Goal: Task Accomplishment & Management: Use online tool/utility

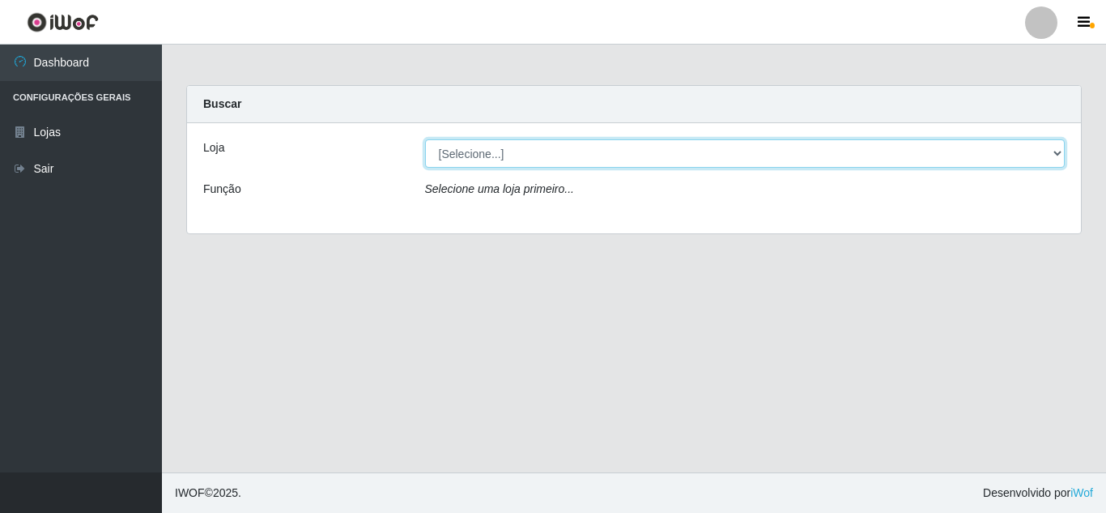
click at [1057, 151] on select "[Selecione...] Rede Compras Supermercados - LOJA 5" at bounding box center [745, 153] width 640 height 28
select select "397"
click at [425, 139] on select "[Selecione...] Rede Compras Supermercados - LOJA 5" at bounding box center [745, 153] width 640 height 28
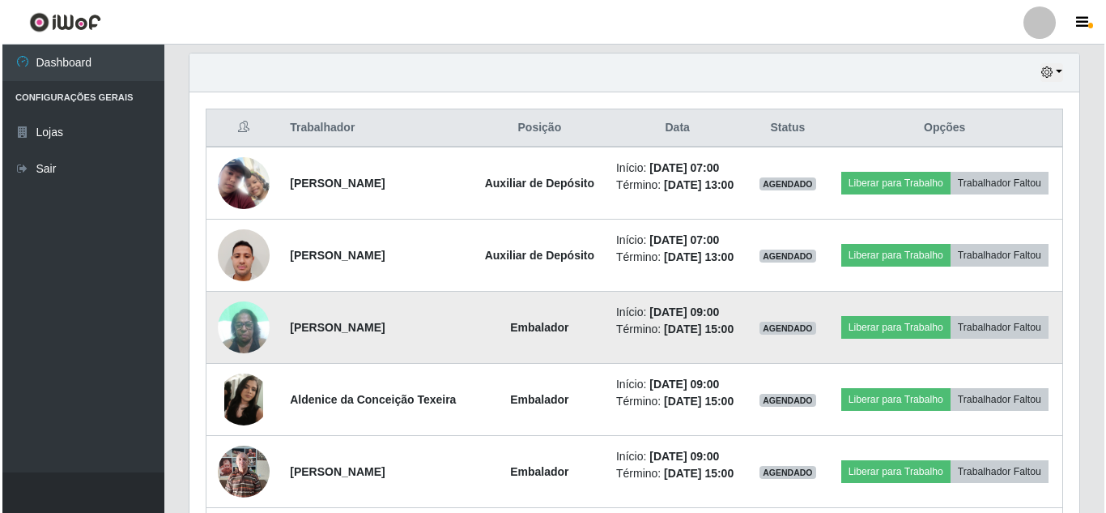
scroll to position [567, 0]
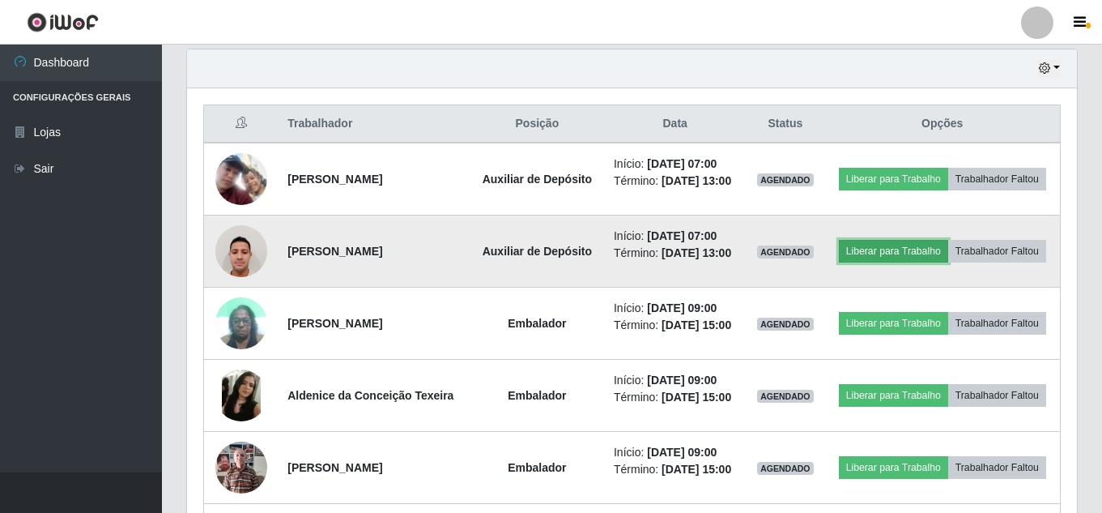
click at [943, 257] on button "Liberar para Trabalho" at bounding box center [893, 251] width 109 height 23
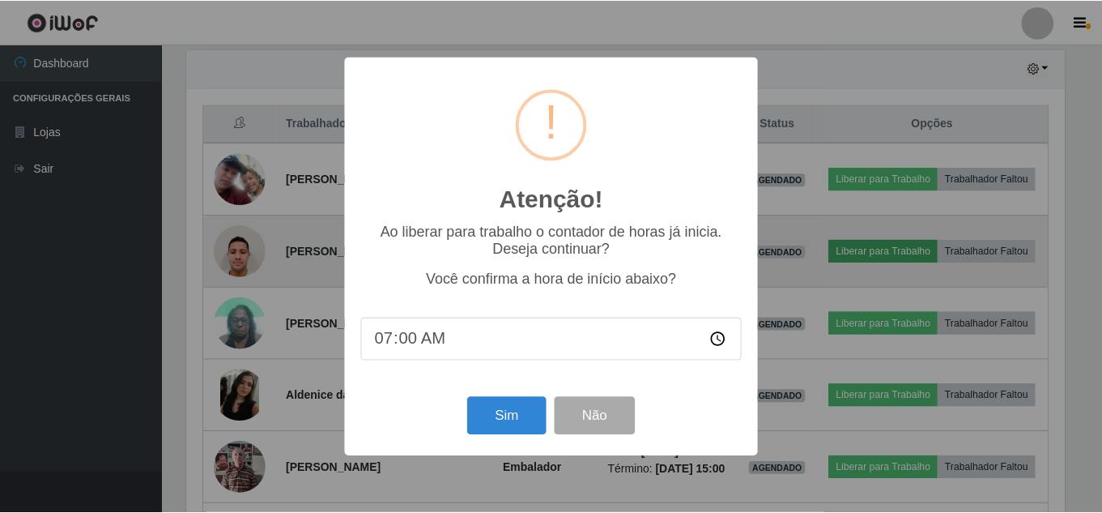
scroll to position [336, 882]
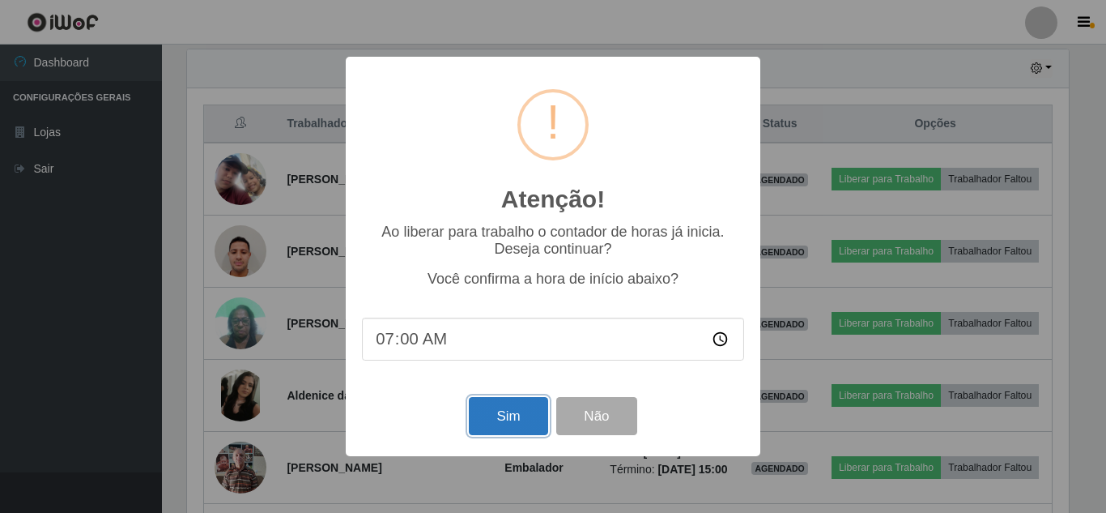
click at [515, 413] on button "Sim" at bounding box center [508, 416] width 79 height 38
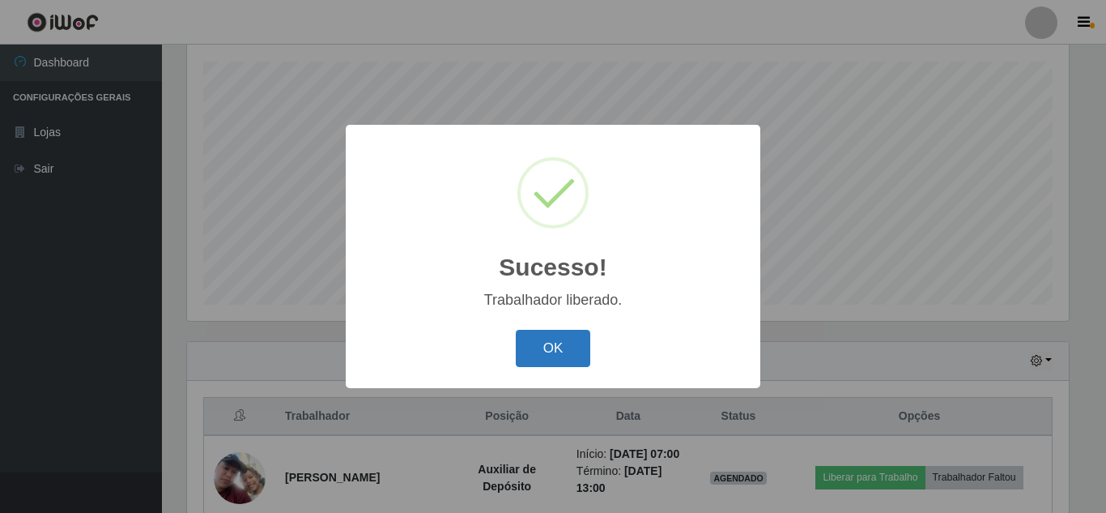
click at [565, 333] on button "OK" at bounding box center [553, 349] width 75 height 38
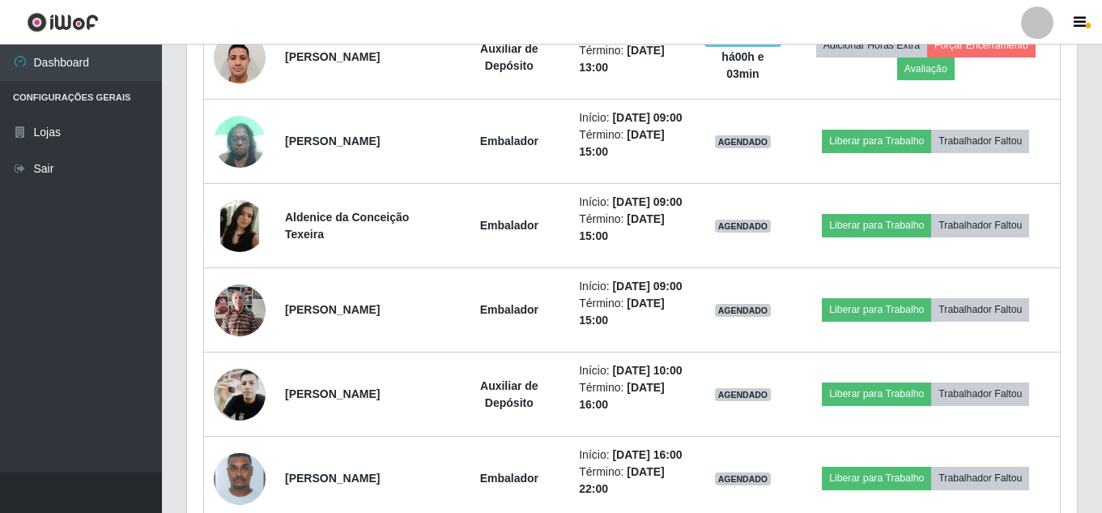
scroll to position [477, 0]
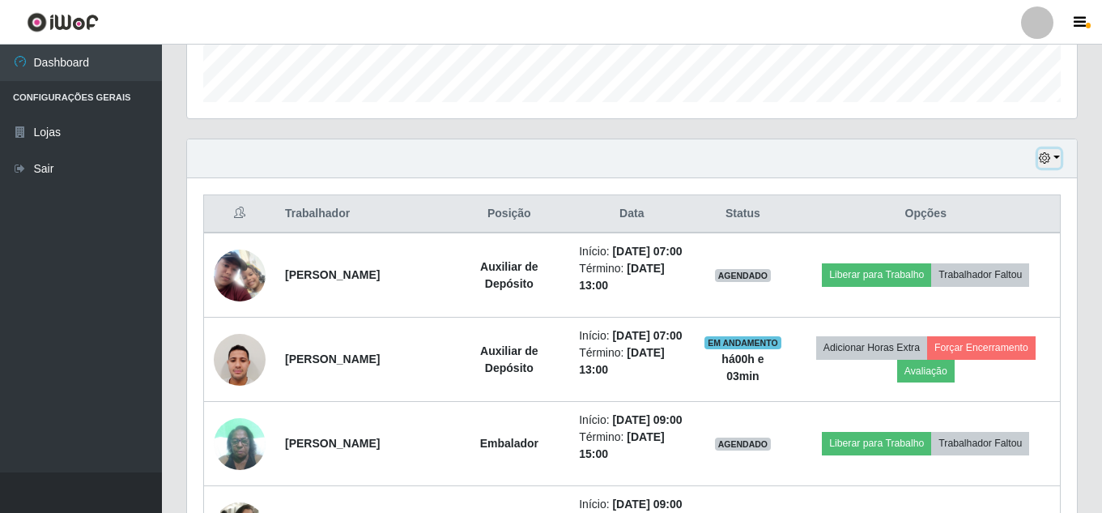
click at [1044, 158] on icon "button" at bounding box center [1044, 157] width 11 height 11
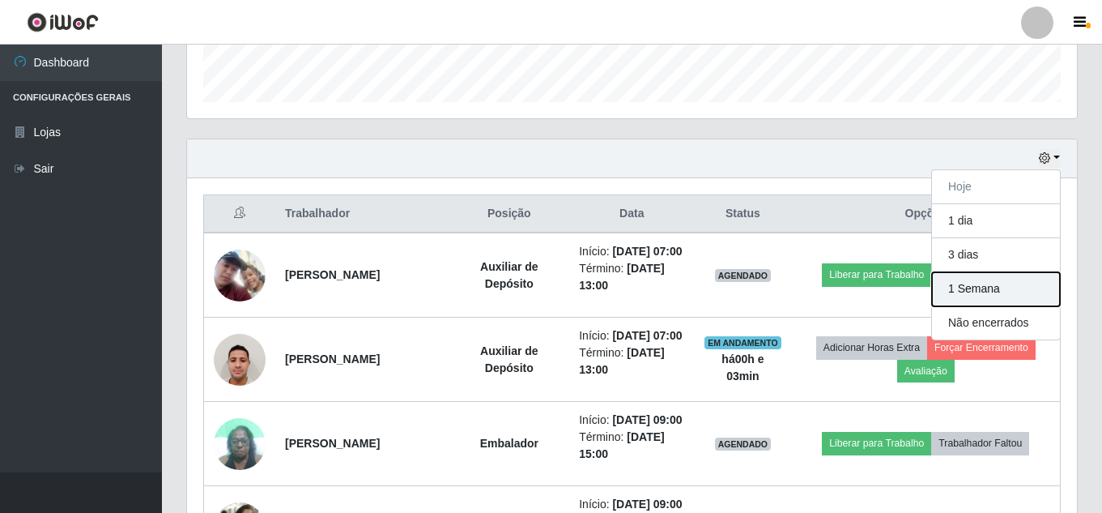
click at [989, 293] on button "1 Semana" at bounding box center [996, 289] width 128 height 34
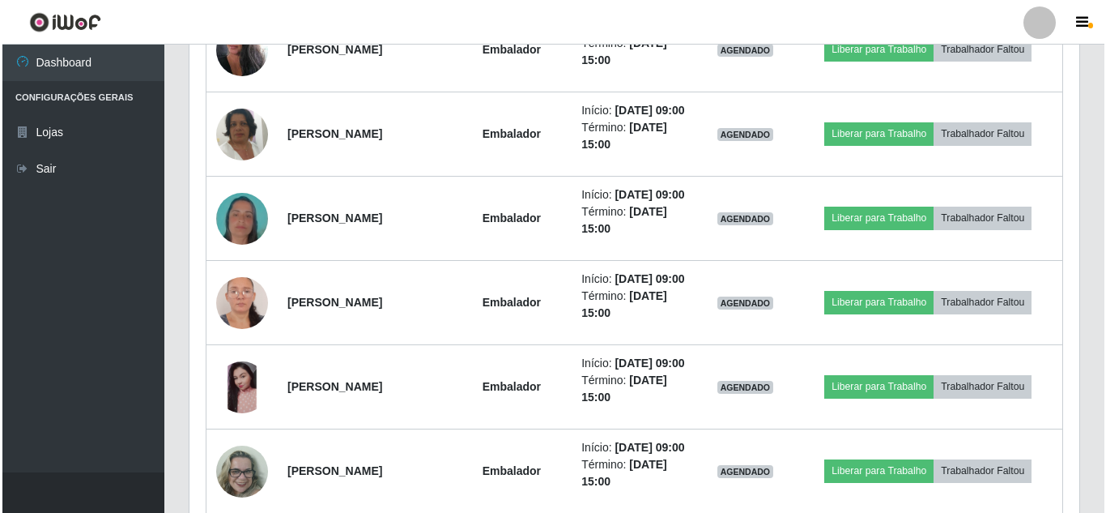
scroll to position [6104, 0]
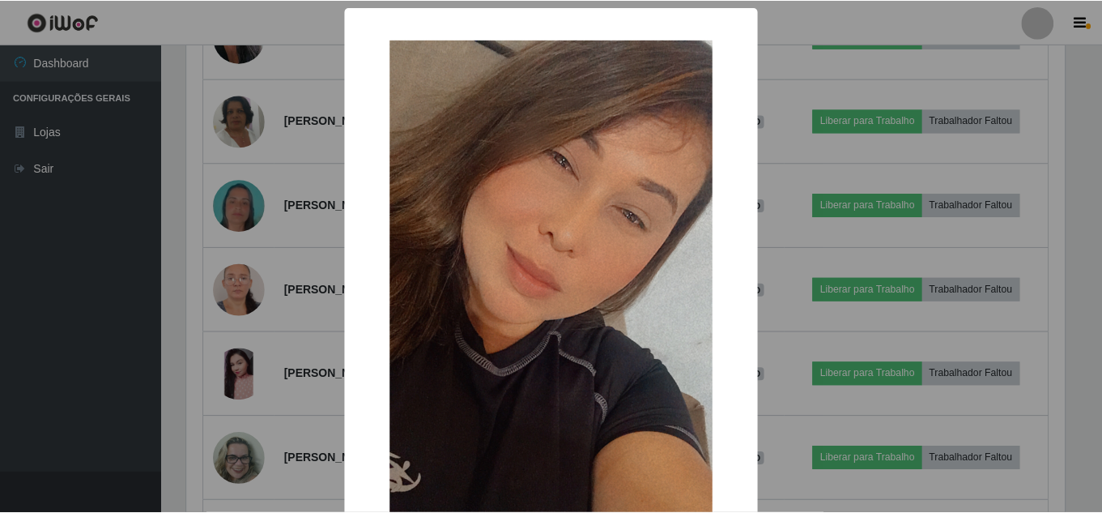
scroll to position [336, 882]
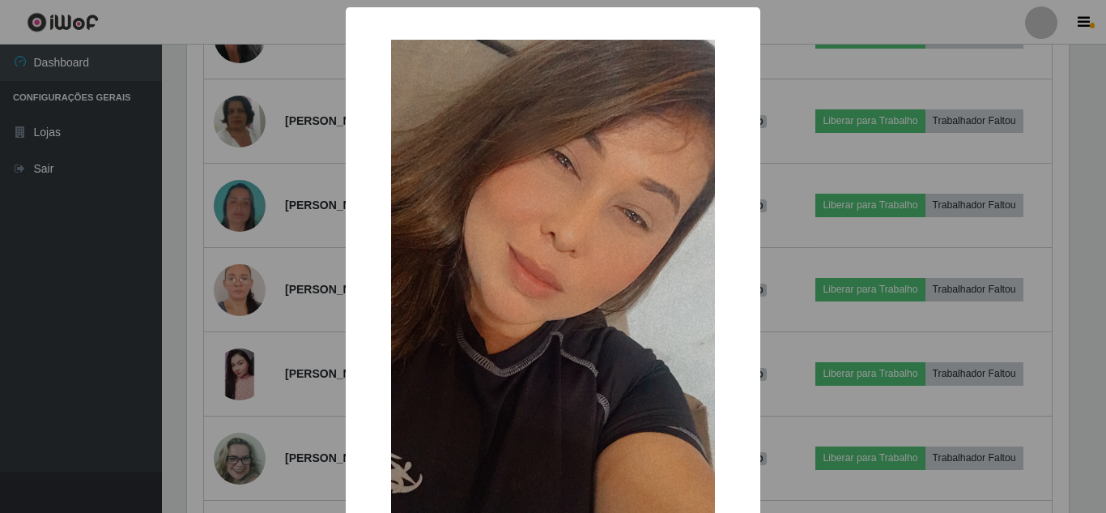
click at [53, 297] on div "× OK Cancel" at bounding box center [553, 256] width 1106 height 513
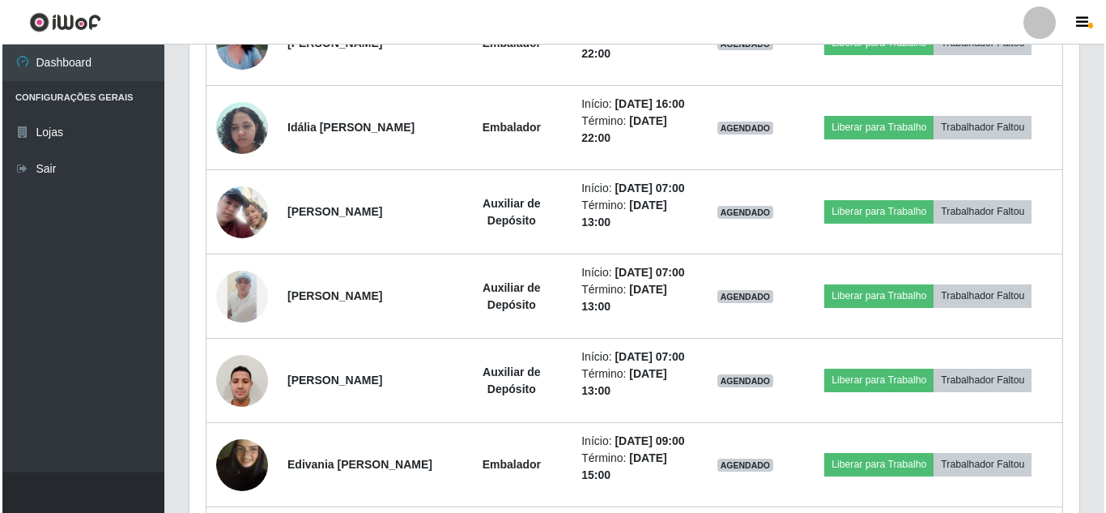
scroll to position [2299, 0]
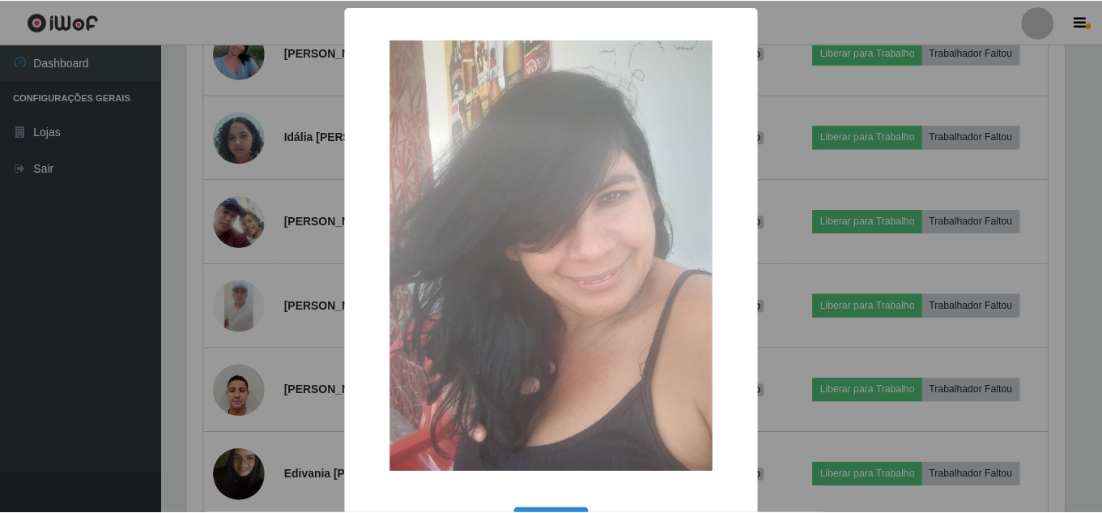
scroll to position [336, 882]
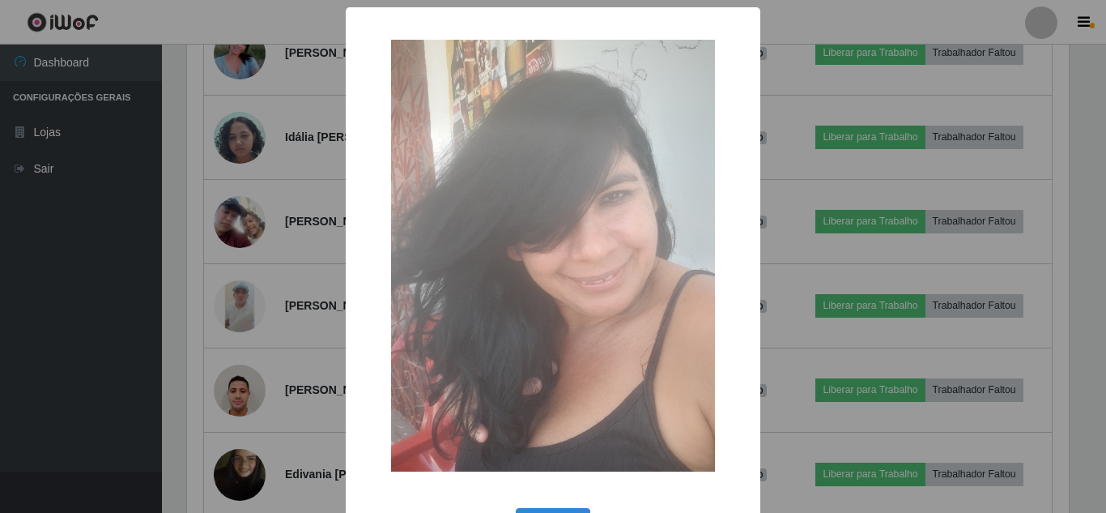
click at [121, 203] on div "× OK Cancel" at bounding box center [553, 256] width 1106 height 513
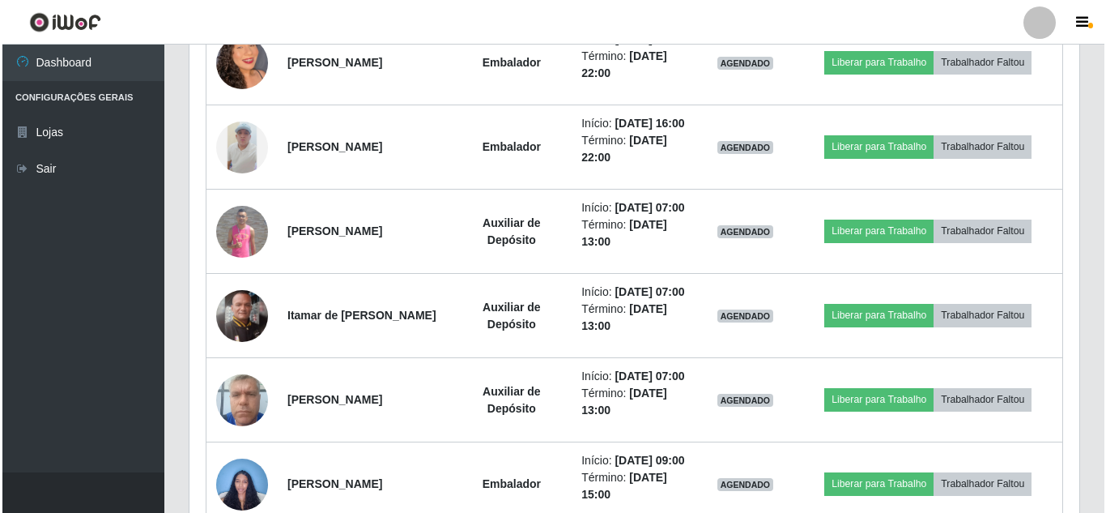
scroll to position [1246, 0]
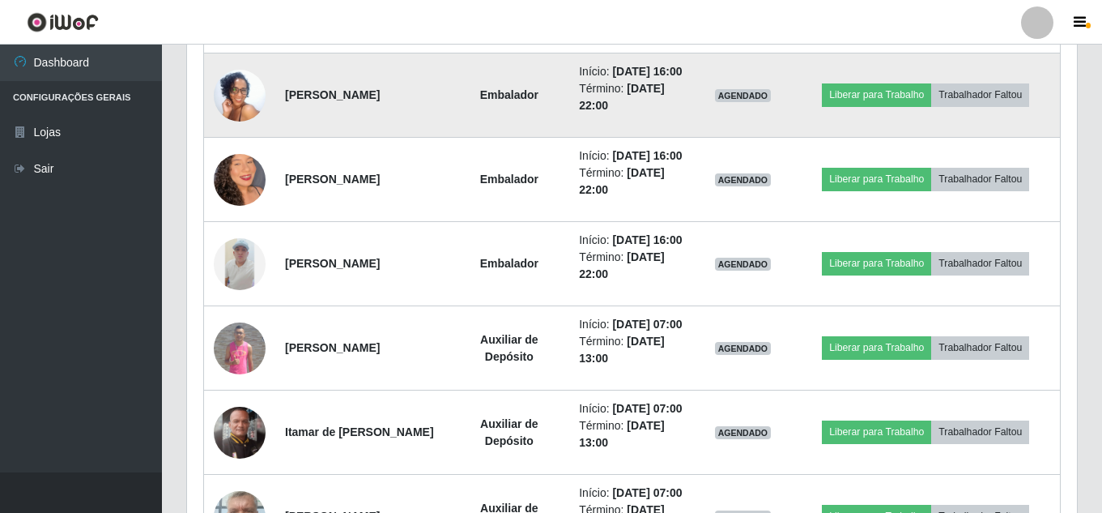
click at [248, 152] on img at bounding box center [240, 94] width 52 height 115
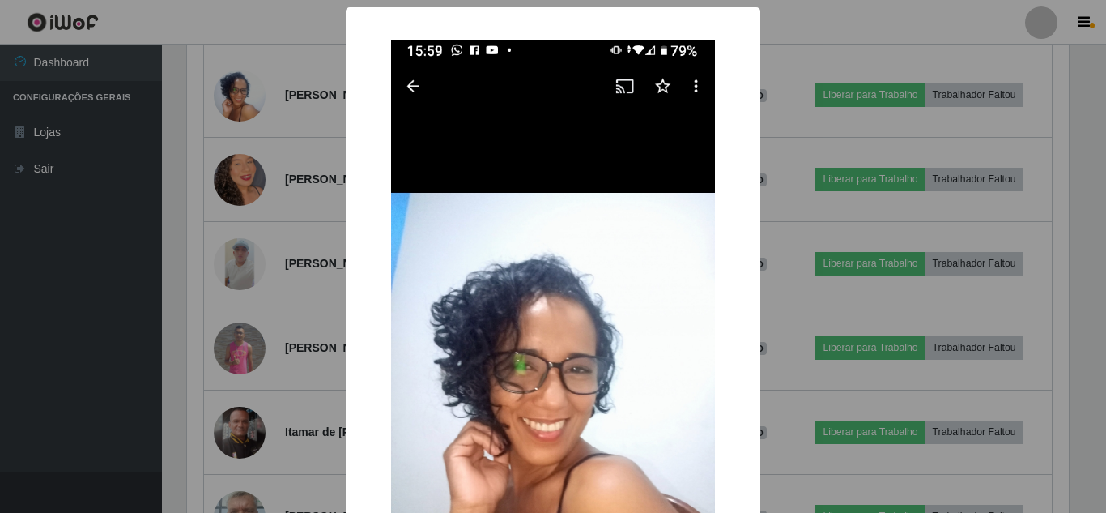
click at [138, 240] on div "× OK Cancel" at bounding box center [553, 256] width 1106 height 513
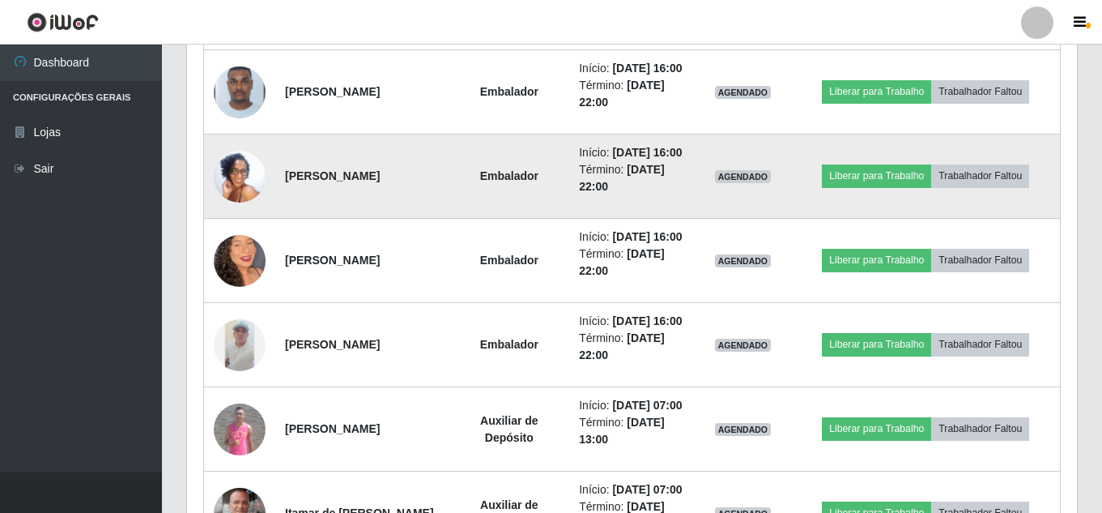
scroll to position [1327, 0]
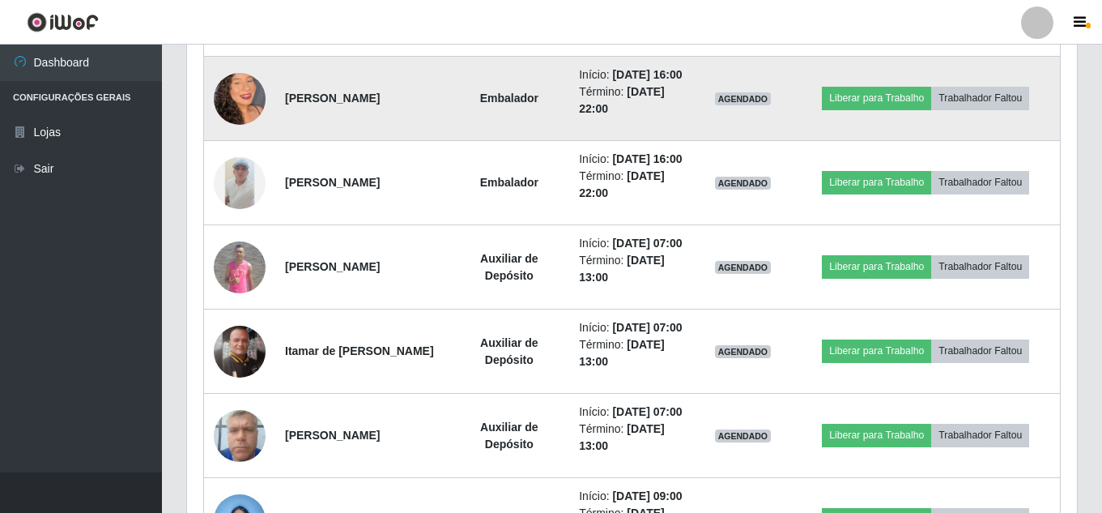
click at [232, 145] on img at bounding box center [240, 99] width 52 height 92
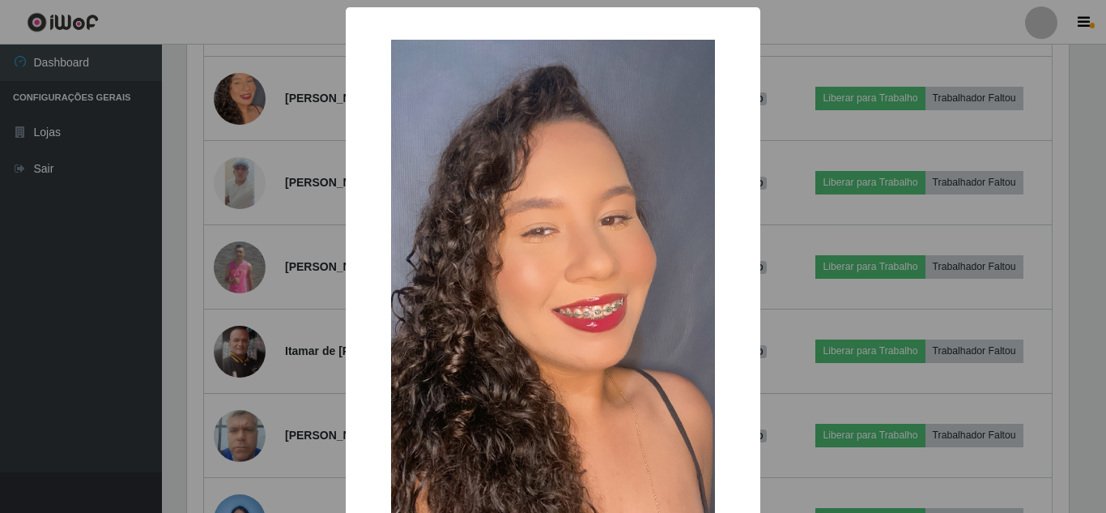
click at [142, 238] on div "× OK Cancel" at bounding box center [553, 256] width 1106 height 513
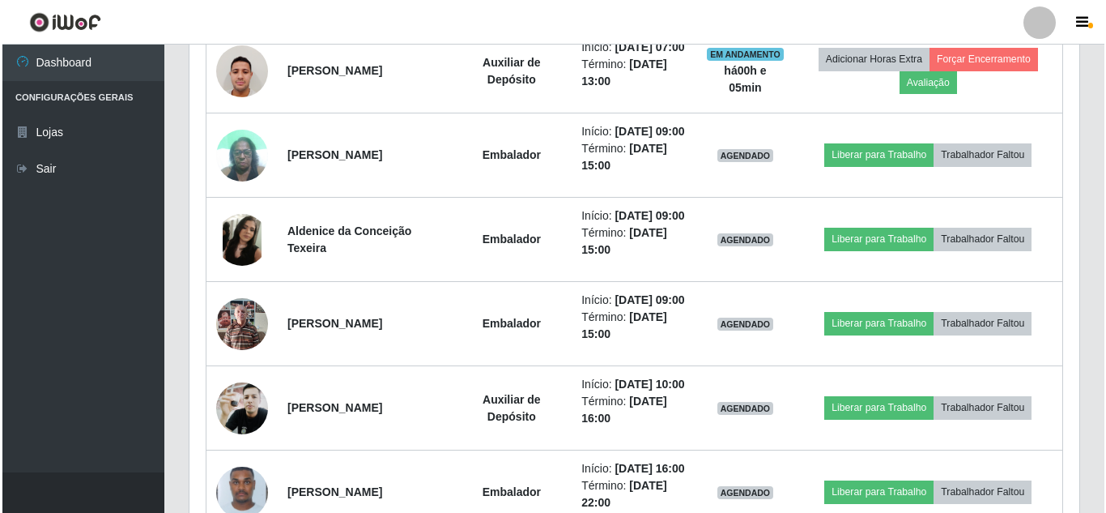
scroll to position [760, 0]
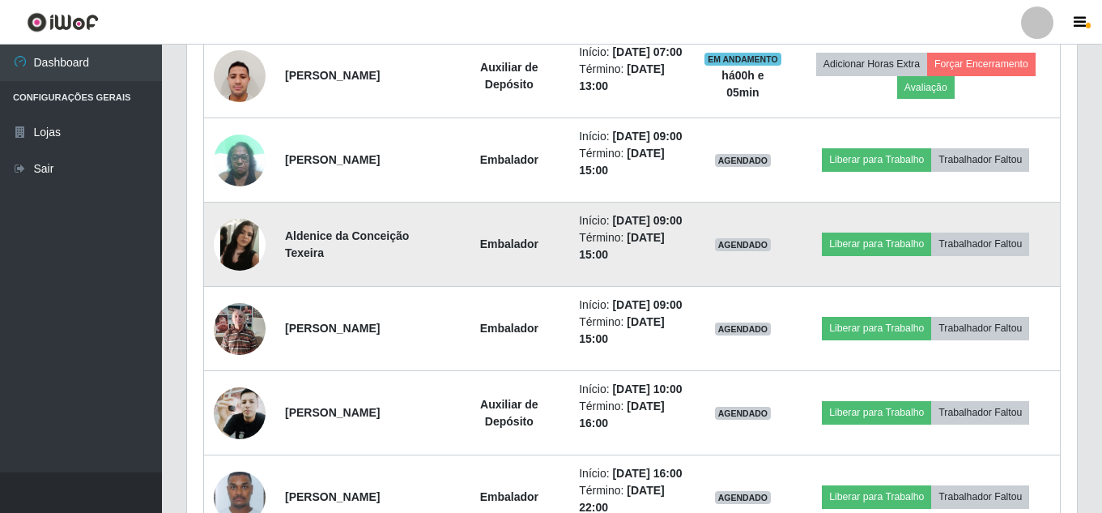
click at [237, 270] on img at bounding box center [240, 245] width 52 height 52
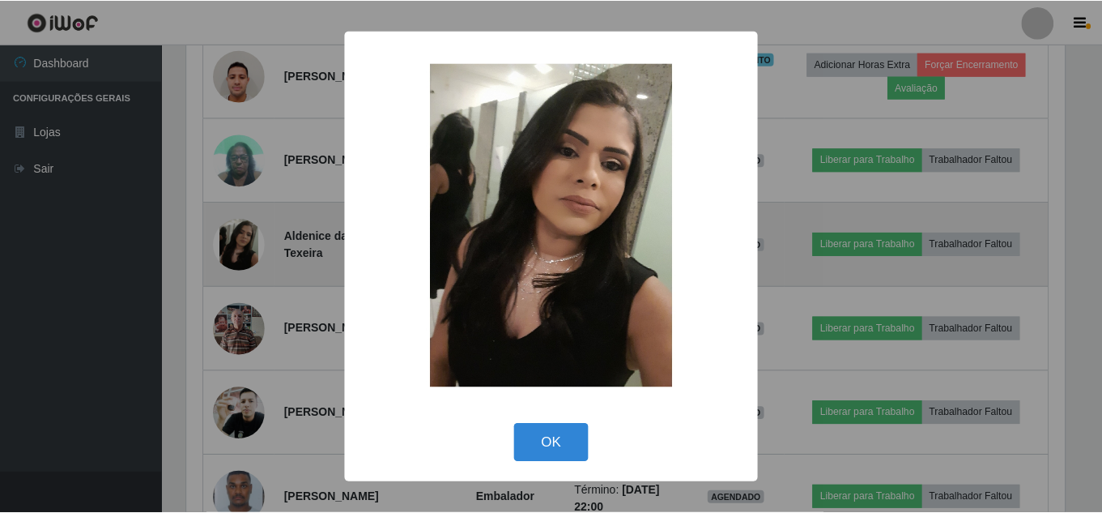
scroll to position [336, 882]
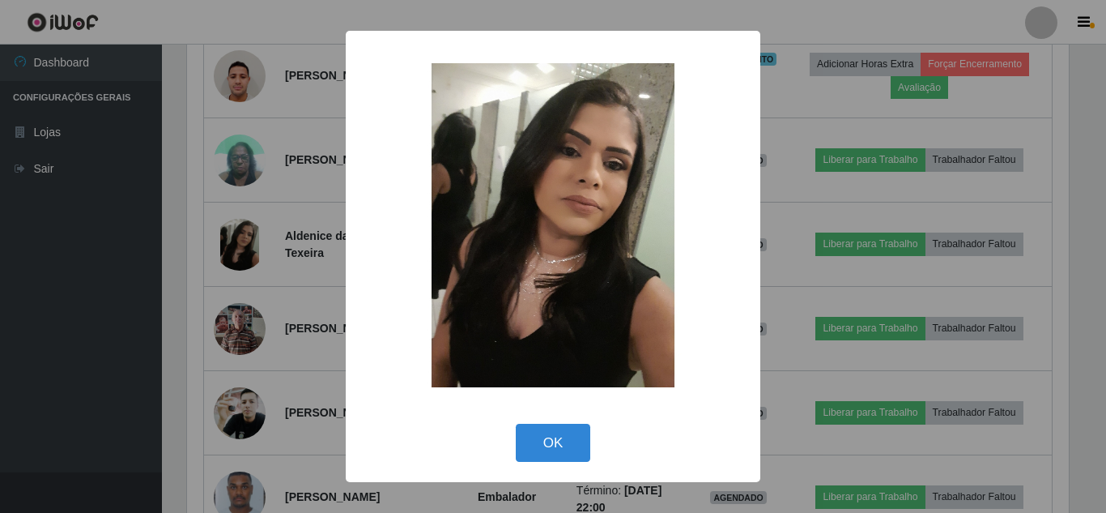
click at [151, 300] on div "× OK Cancel" at bounding box center [553, 256] width 1106 height 513
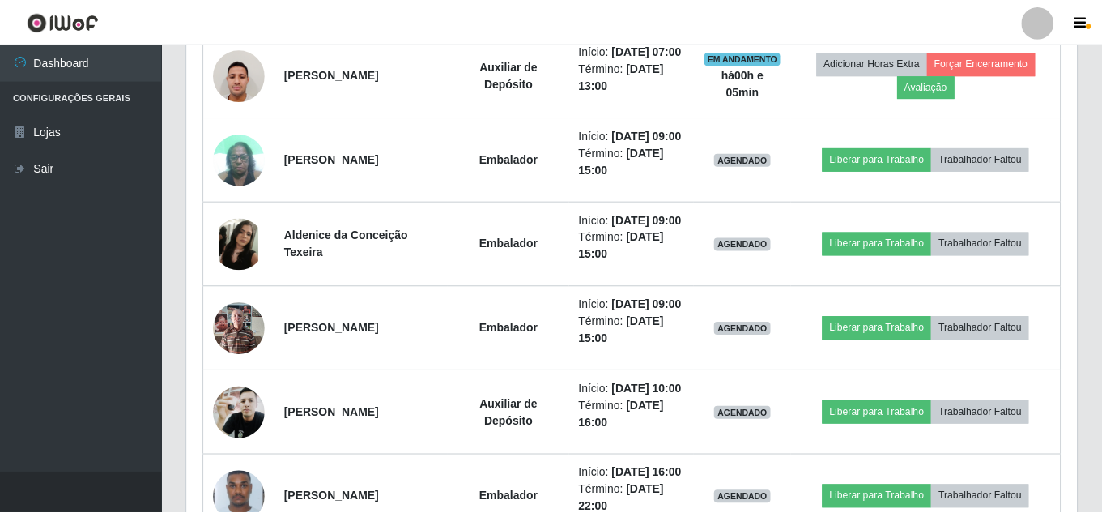
scroll to position [0, 0]
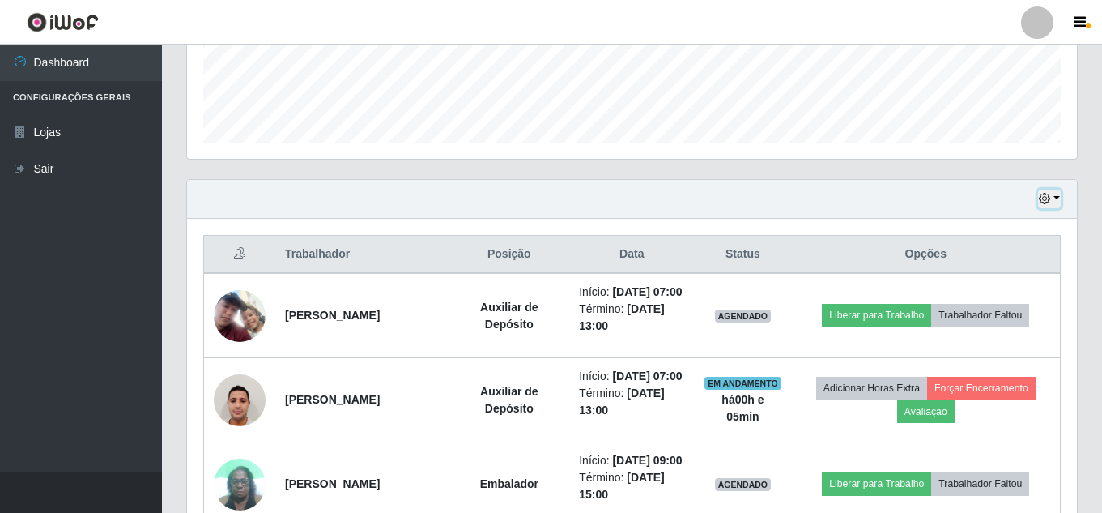
click at [1045, 197] on icon "button" at bounding box center [1044, 198] width 11 height 11
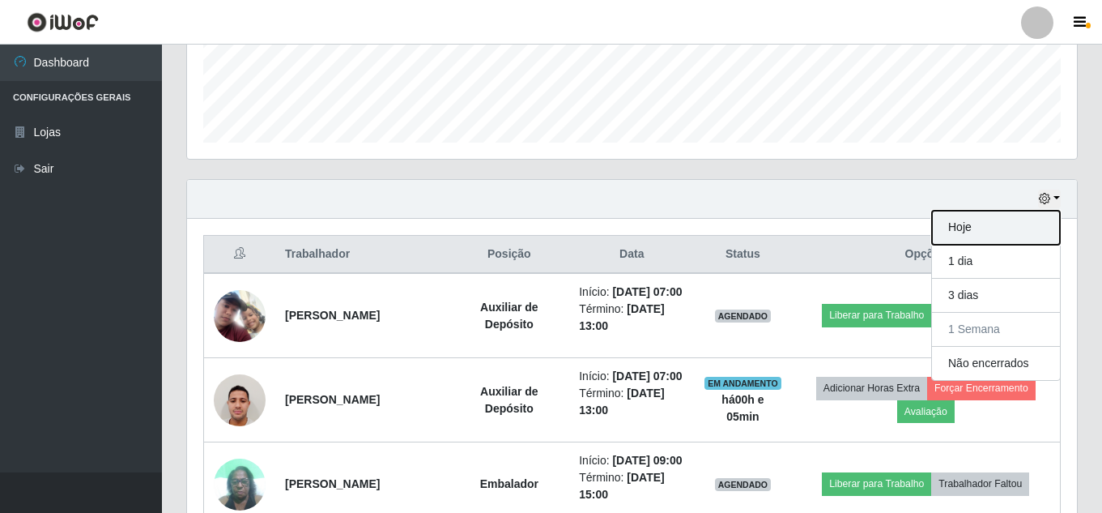
click at [1019, 223] on button "Hoje" at bounding box center [996, 228] width 128 height 34
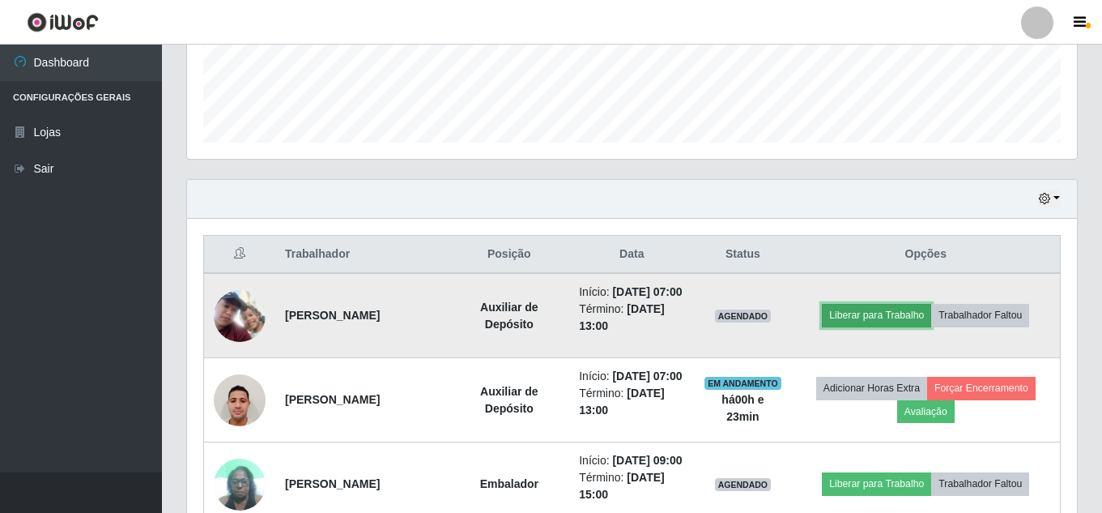
click at [903, 325] on button "Liberar para Trabalho" at bounding box center [876, 315] width 109 height 23
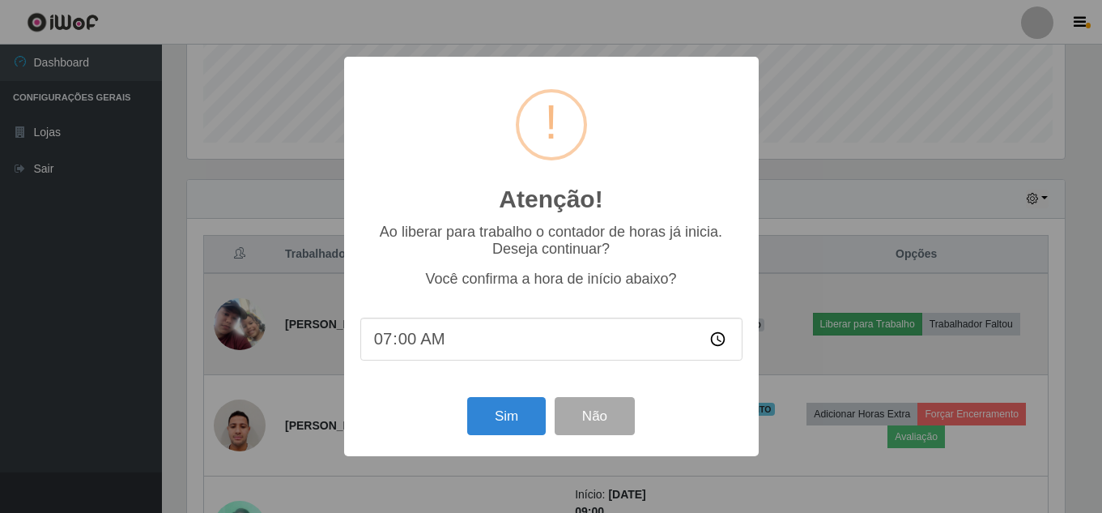
scroll to position [336, 882]
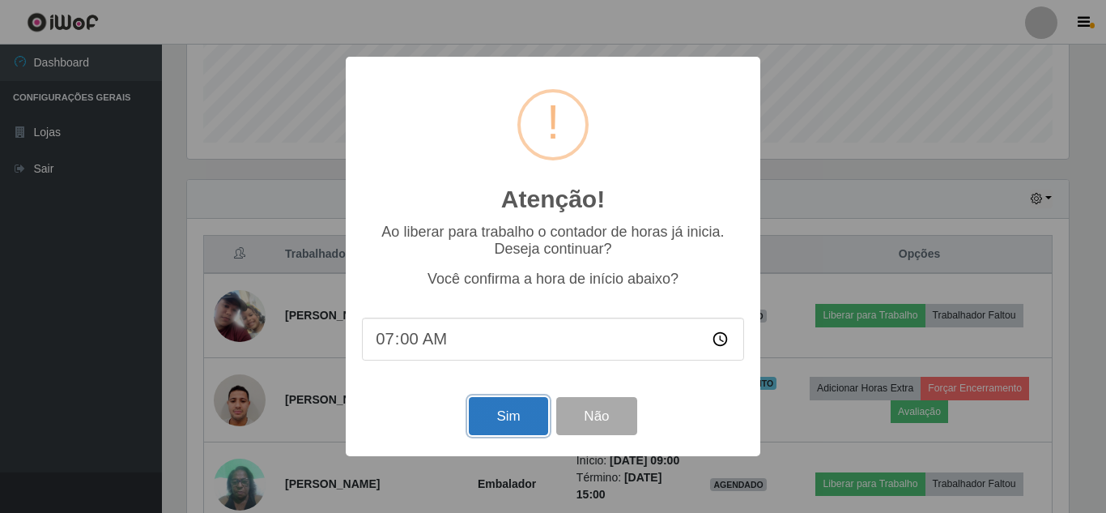
click at [510, 423] on button "Sim" at bounding box center [508, 416] width 79 height 38
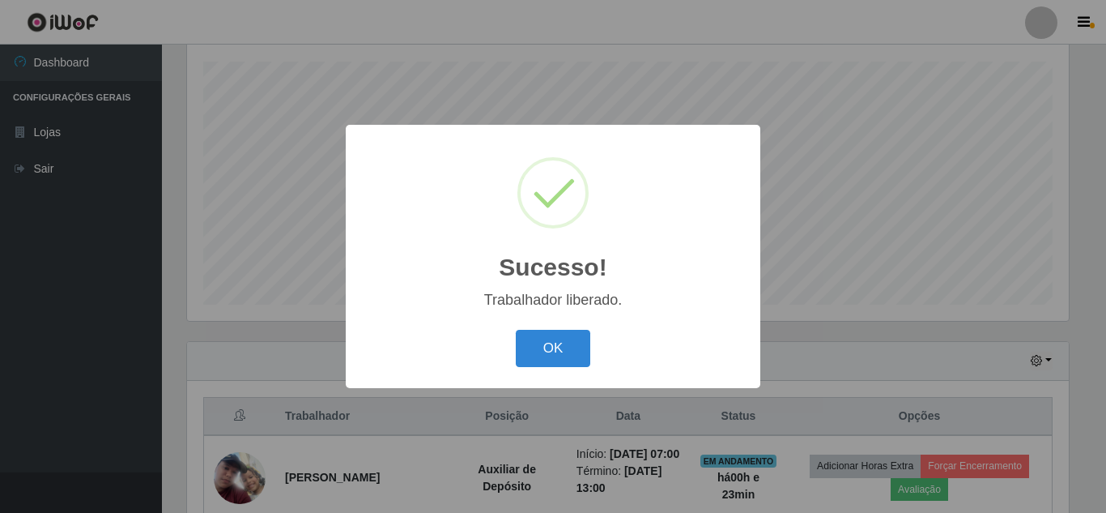
click at [565, 329] on div "OK Cancel" at bounding box center [553, 348] width 382 height 46
click at [559, 351] on button "OK" at bounding box center [553, 349] width 75 height 38
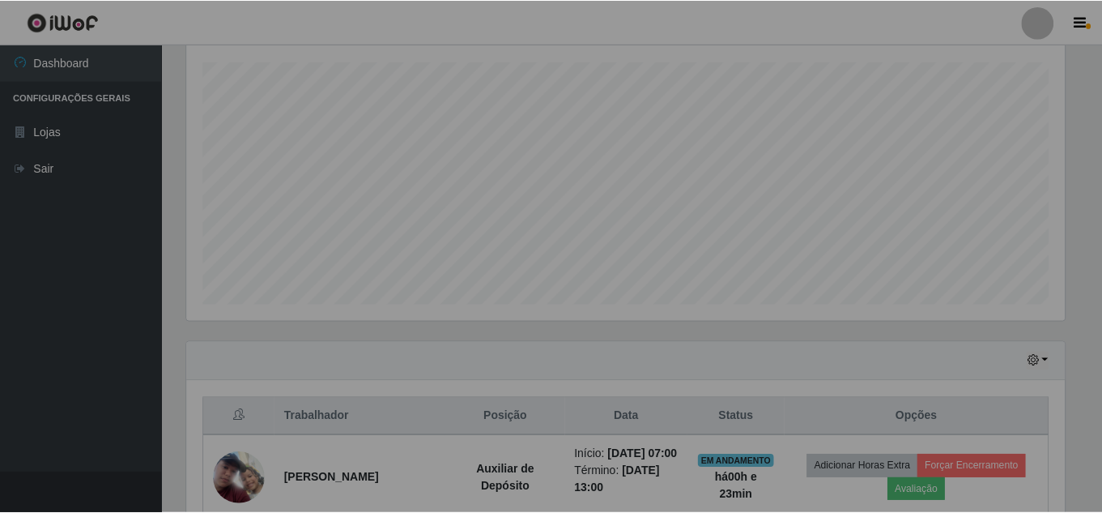
scroll to position [336, 890]
